Goal: Task Accomplishment & Management: Manage account settings

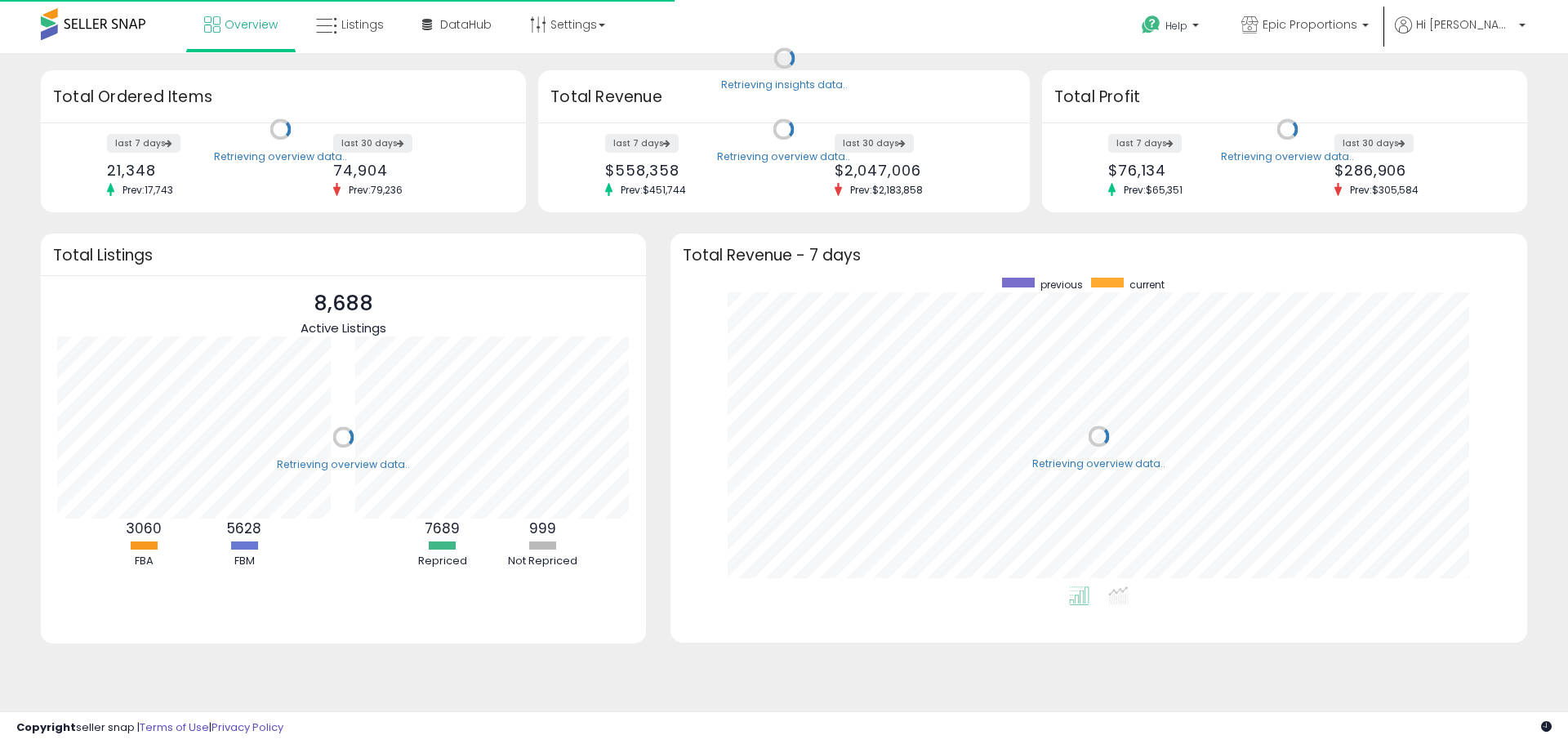
scroll to position [309, 824]
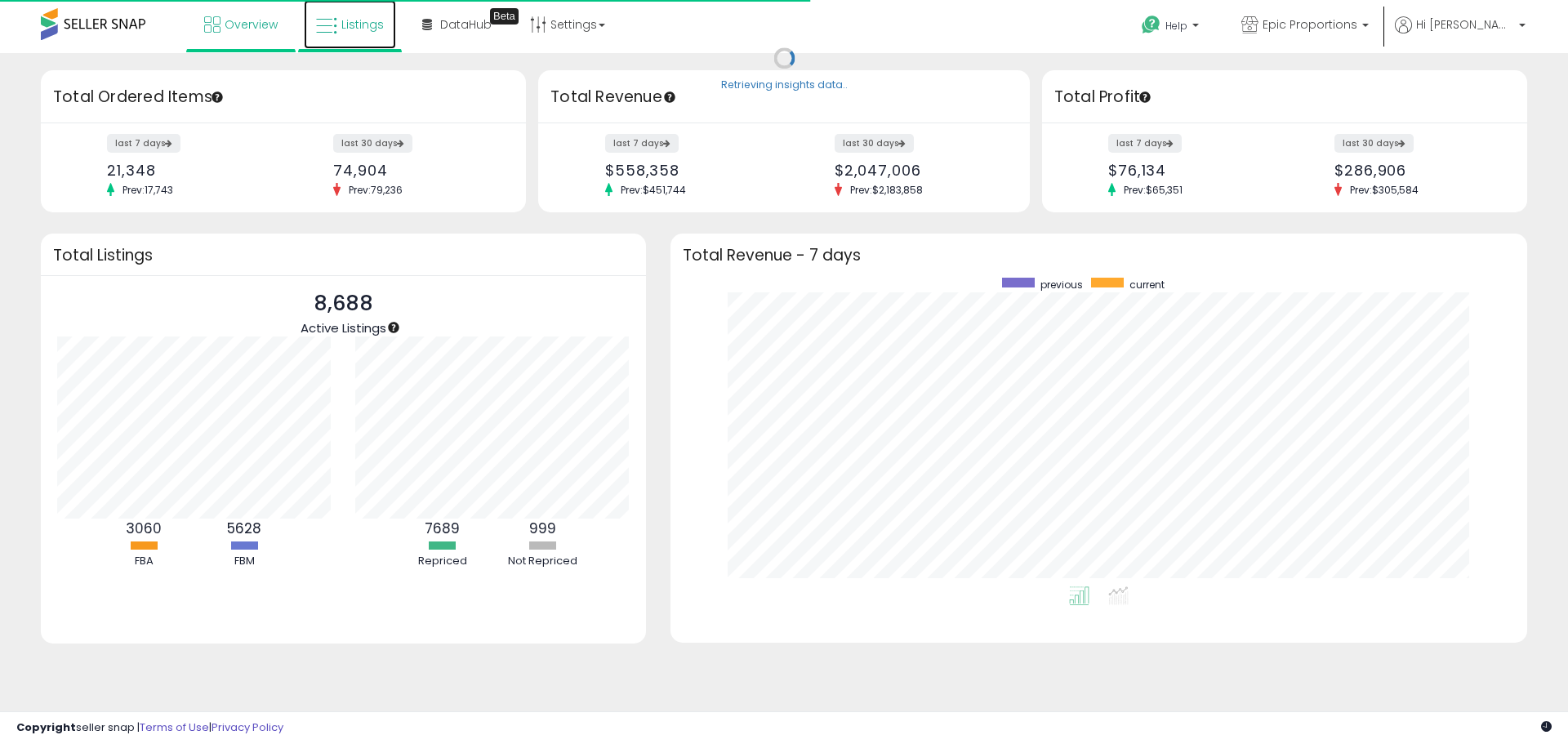
click at [355, 18] on span "Listings" at bounding box center [362, 25] width 43 height 17
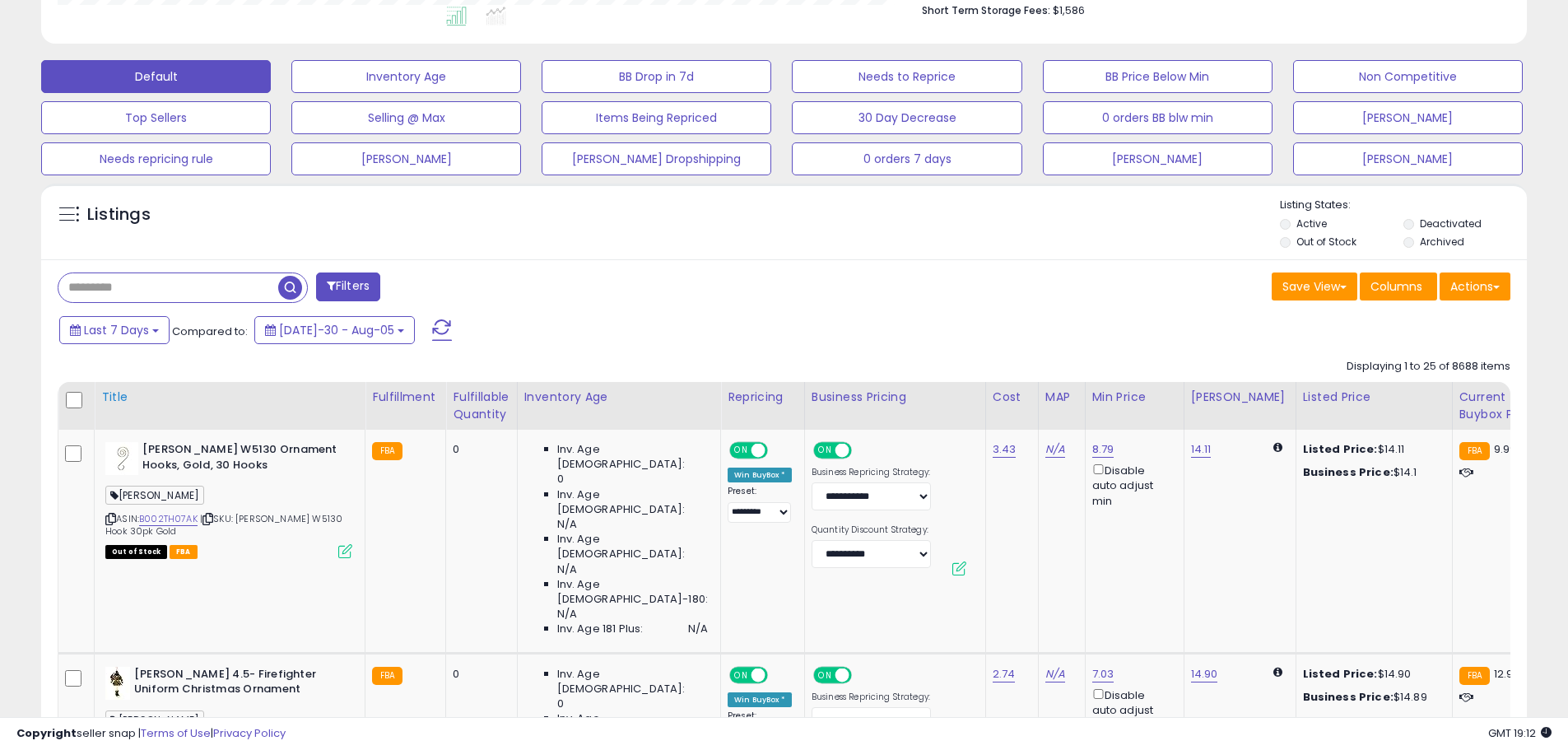
scroll to position [494, 0]
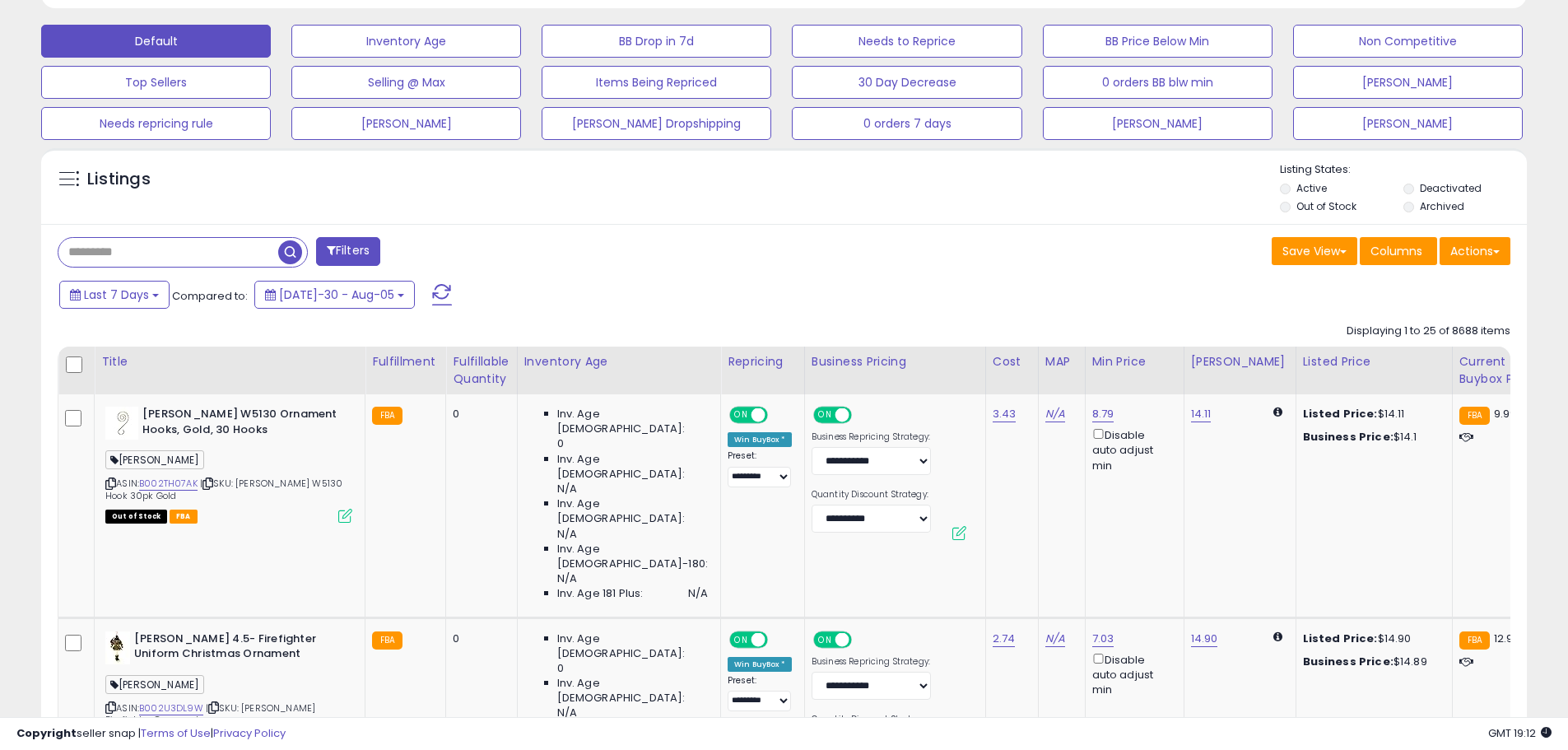
click at [144, 251] on input "text" at bounding box center [168, 252] width 220 height 29
type input "*"
type input "********"
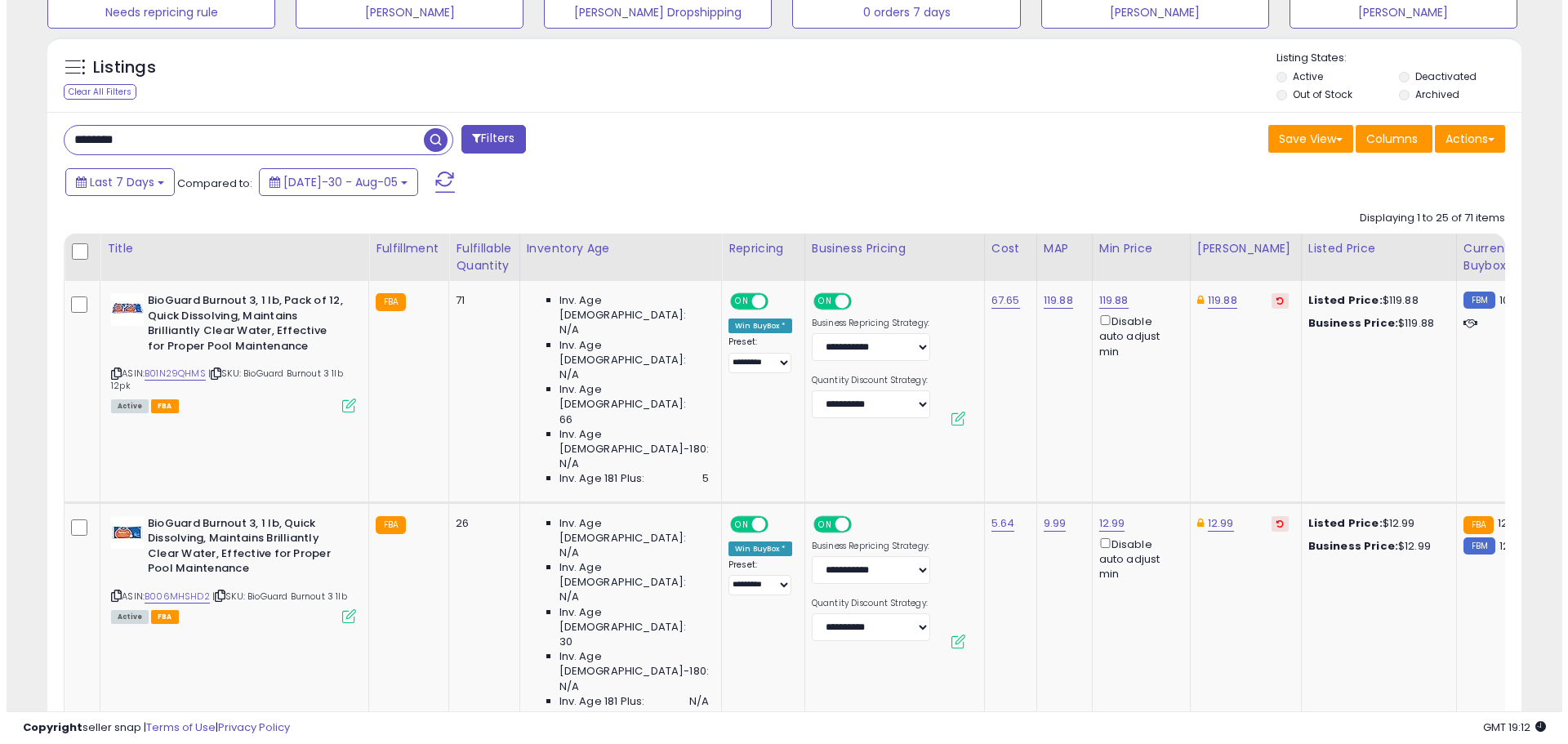
scroll to position [334, 855]
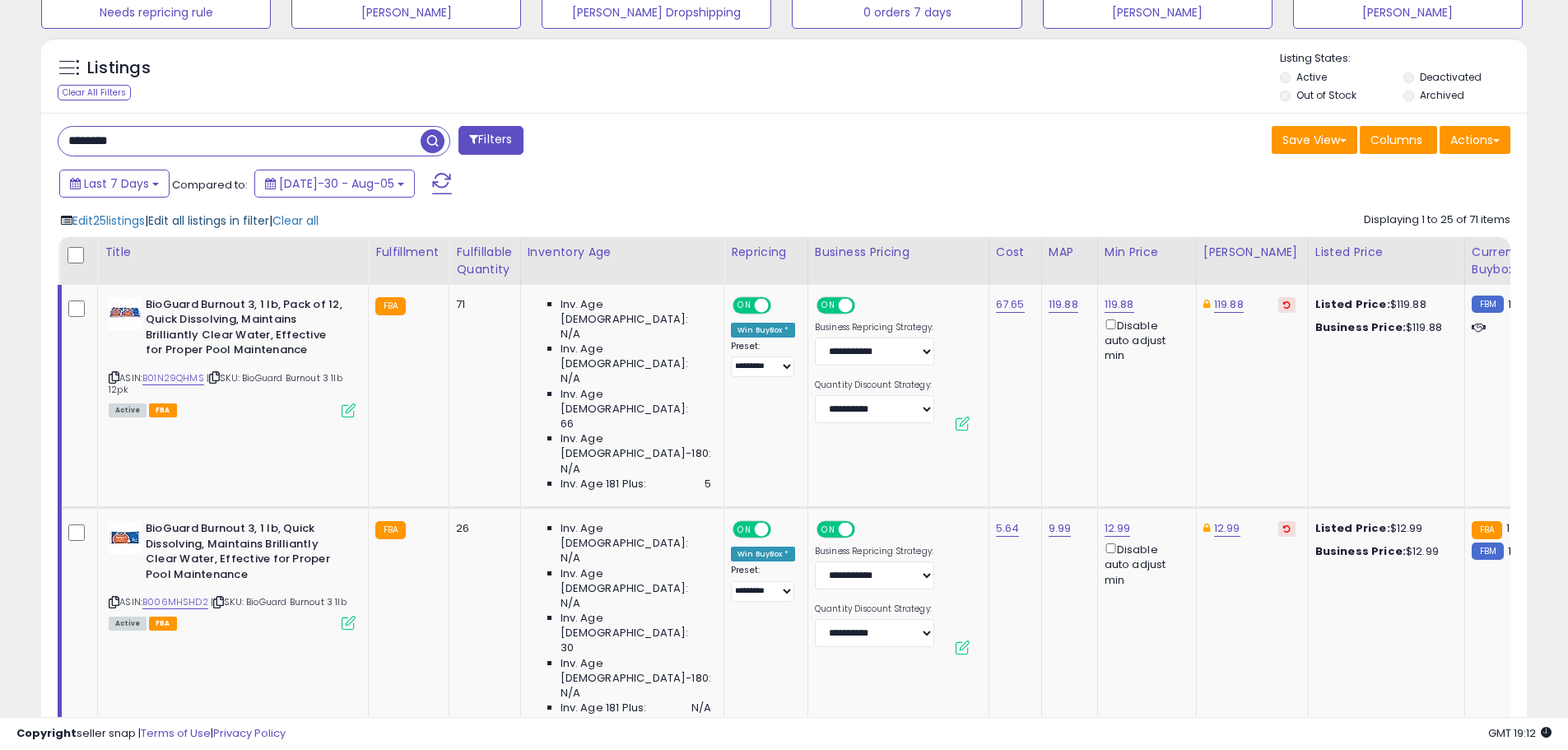
click at [191, 219] on span "Edit all listings in filter" at bounding box center [208, 221] width 121 height 17
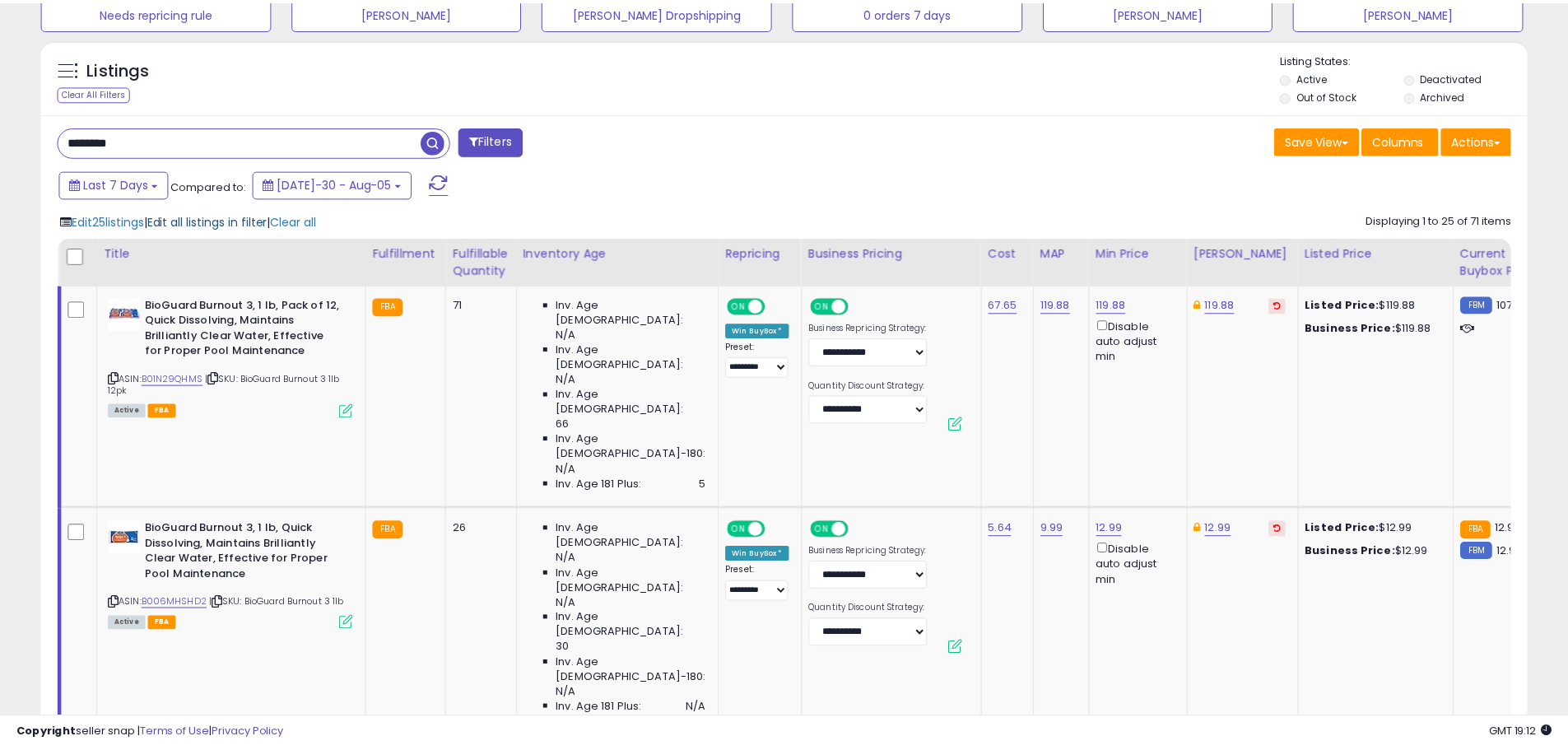
scroll to position [337, 869]
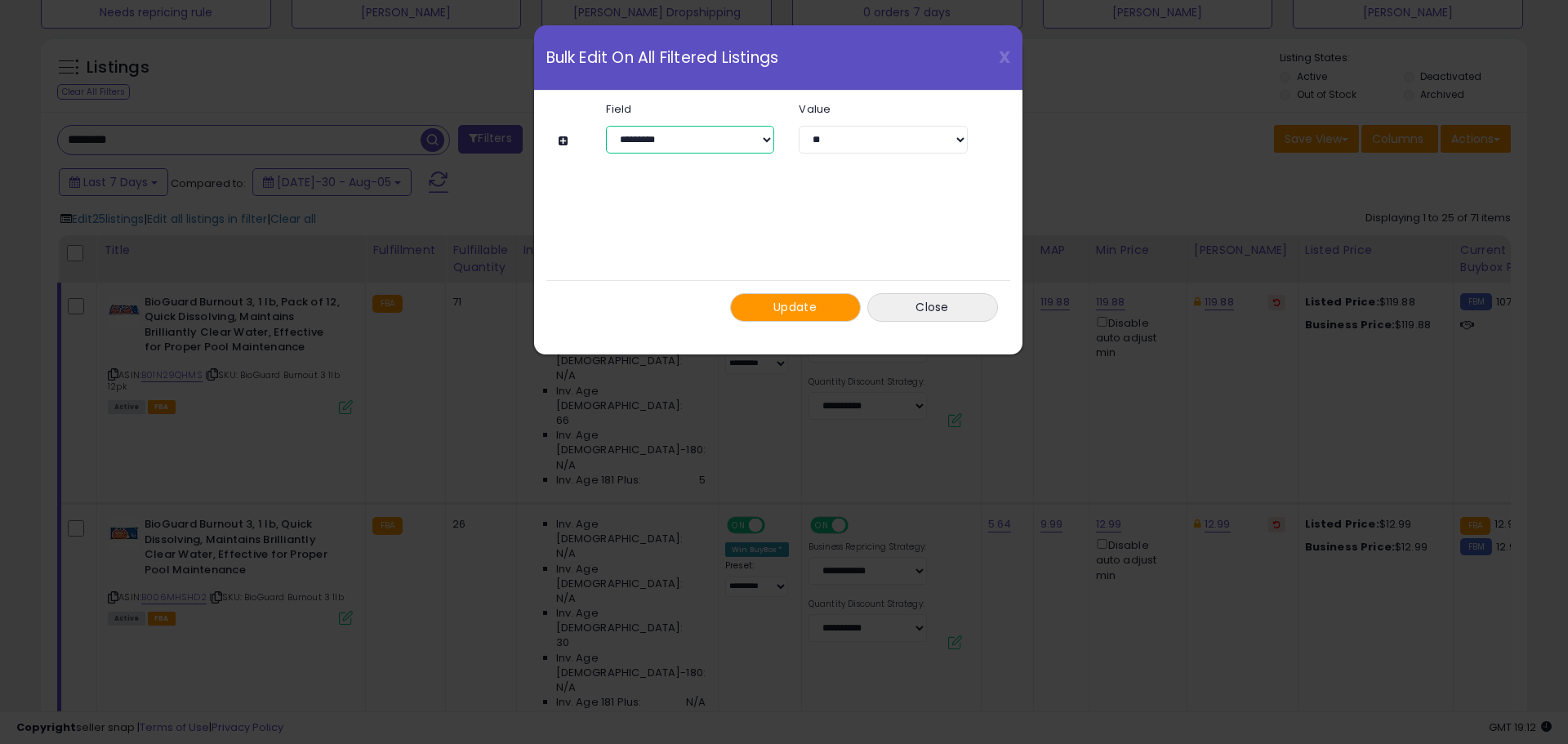
click at [729, 132] on select "**********" at bounding box center [690, 140] width 168 height 28
click at [932, 302] on button "Close" at bounding box center [932, 307] width 130 height 29
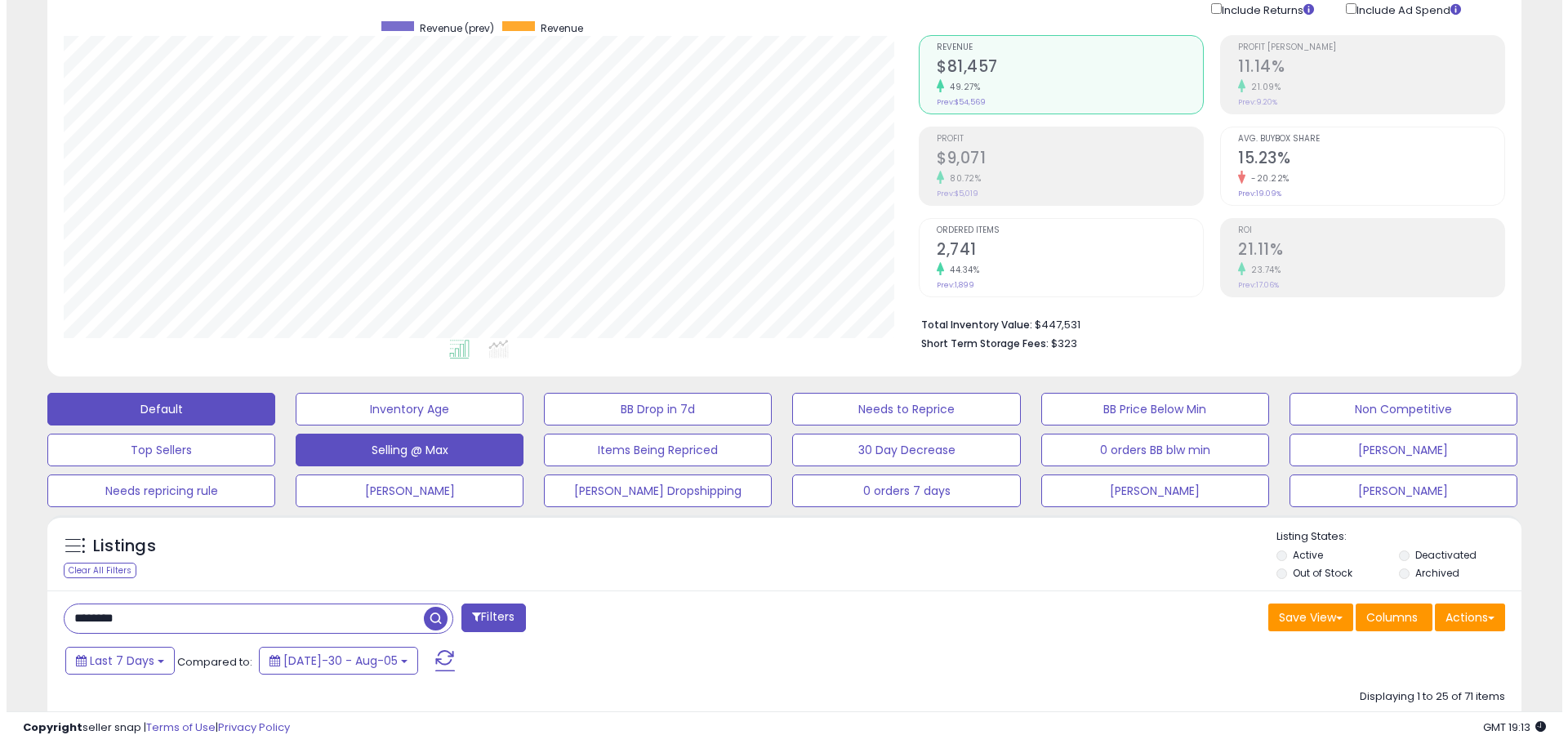
scroll to position [110, 0]
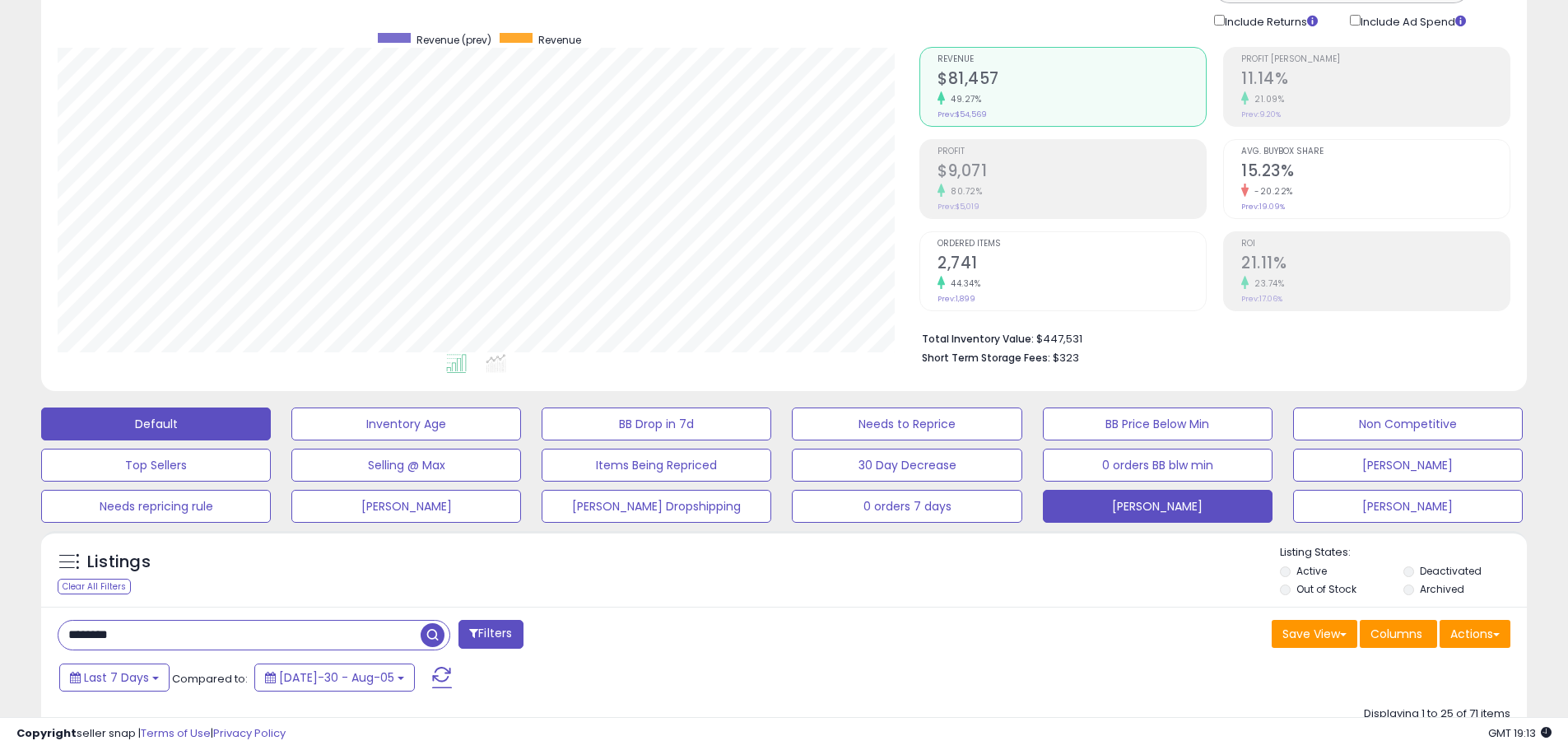
click at [521, 440] on button "[PERSON_NAME]" at bounding box center [406, 424] width 229 height 33
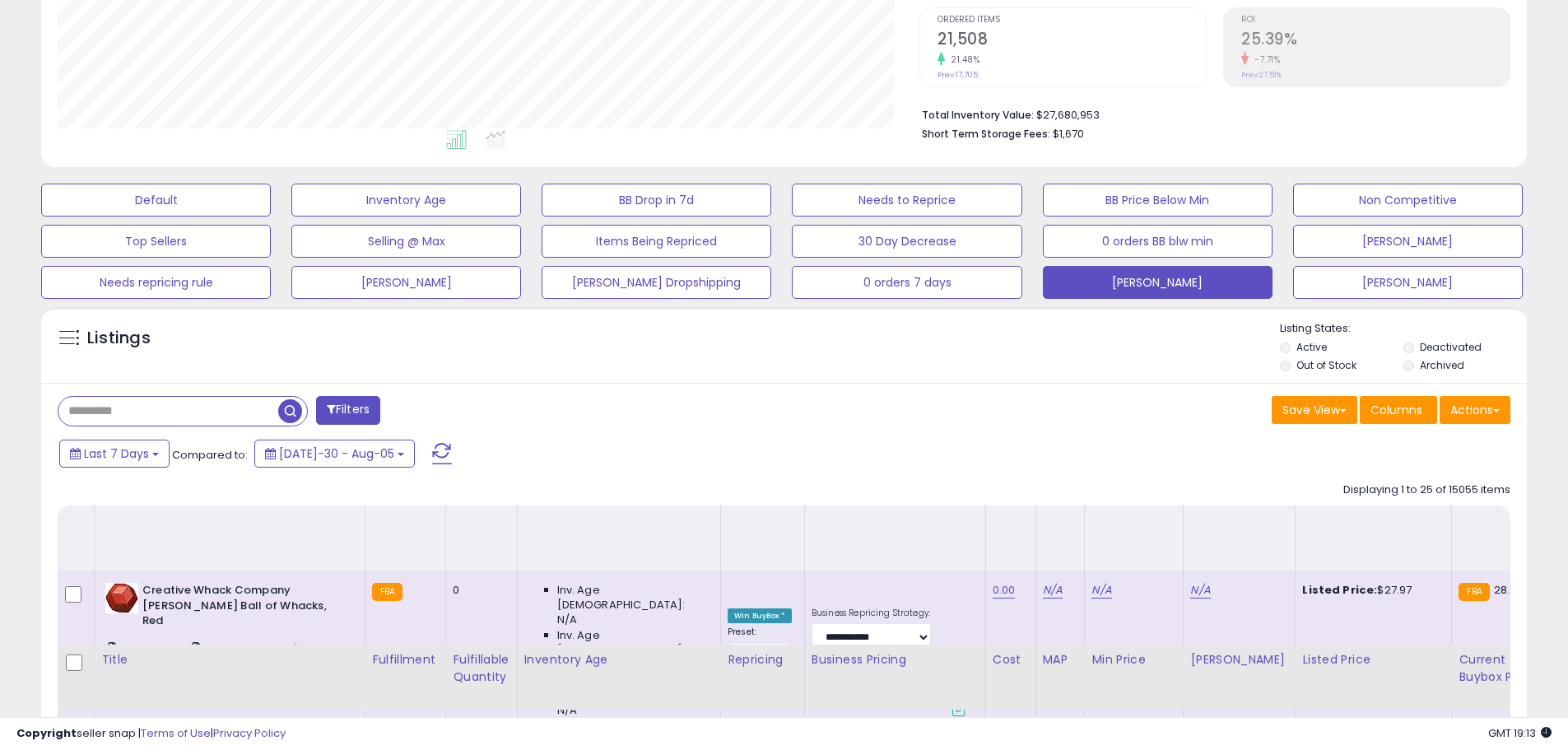
scroll to position [0, 0]
